Goal: Information Seeking & Learning: Check status

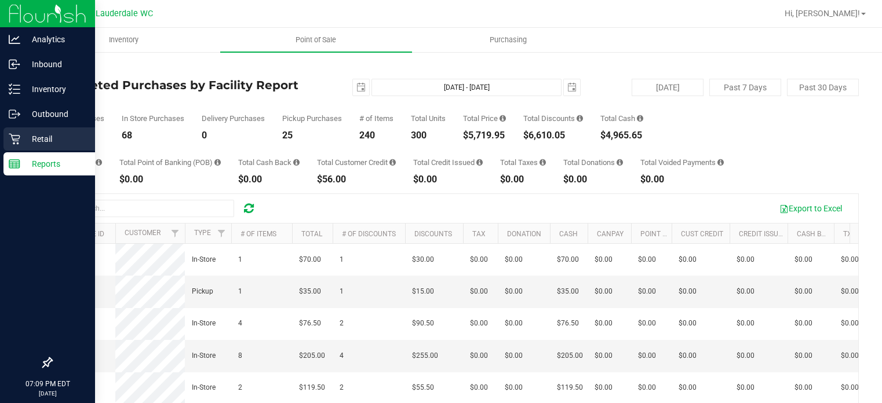
click at [20, 135] on p "Retail" at bounding box center [55, 139] width 70 height 14
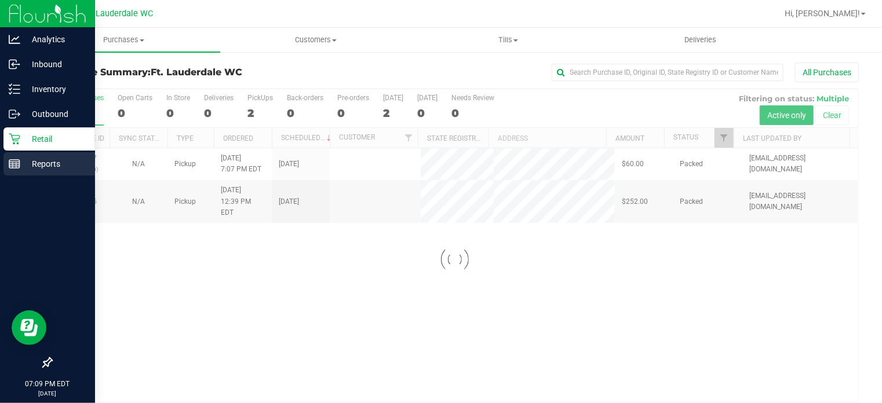
click at [27, 157] on p "Reports" at bounding box center [55, 164] width 70 height 14
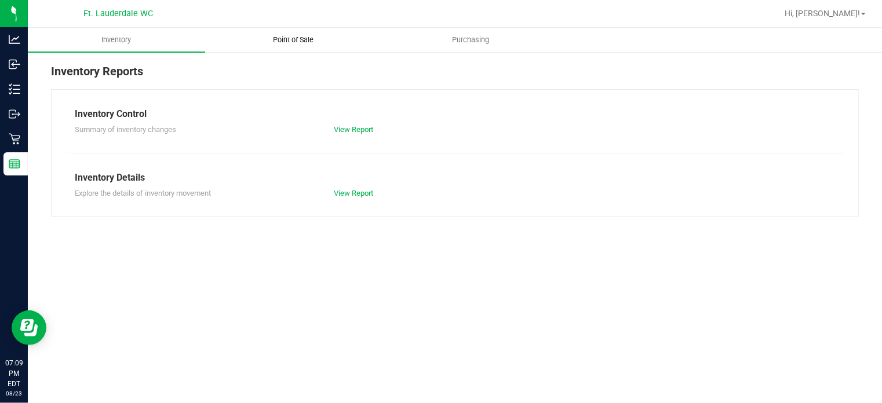
click at [299, 51] on uib-tab-heading "Point of Sale" at bounding box center [294, 39] width 176 height 23
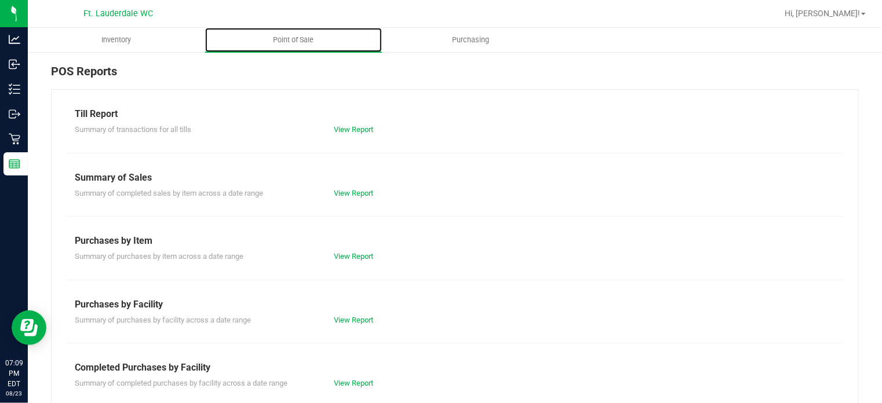
scroll to position [204, 0]
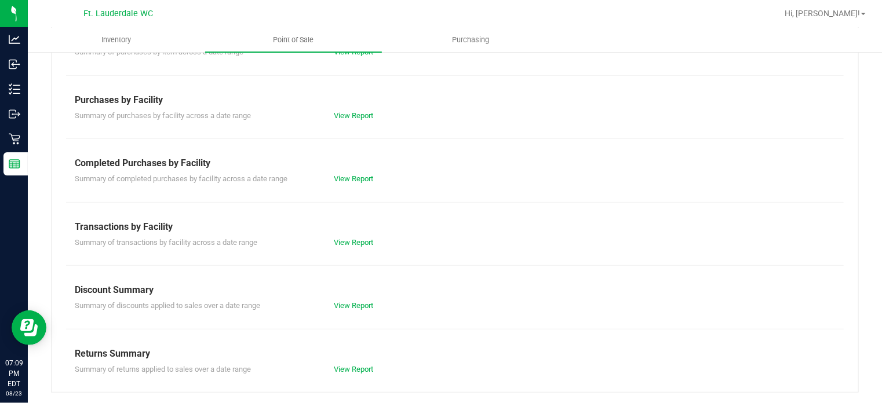
click at [361, 184] on div "Till Report Summary of transactions for all tills View Report Summary of Sales …" at bounding box center [454, 139] width 807 height 508
click at [359, 182] on link "View Report" at bounding box center [353, 178] width 39 height 9
